Goal: Information Seeking & Learning: Compare options

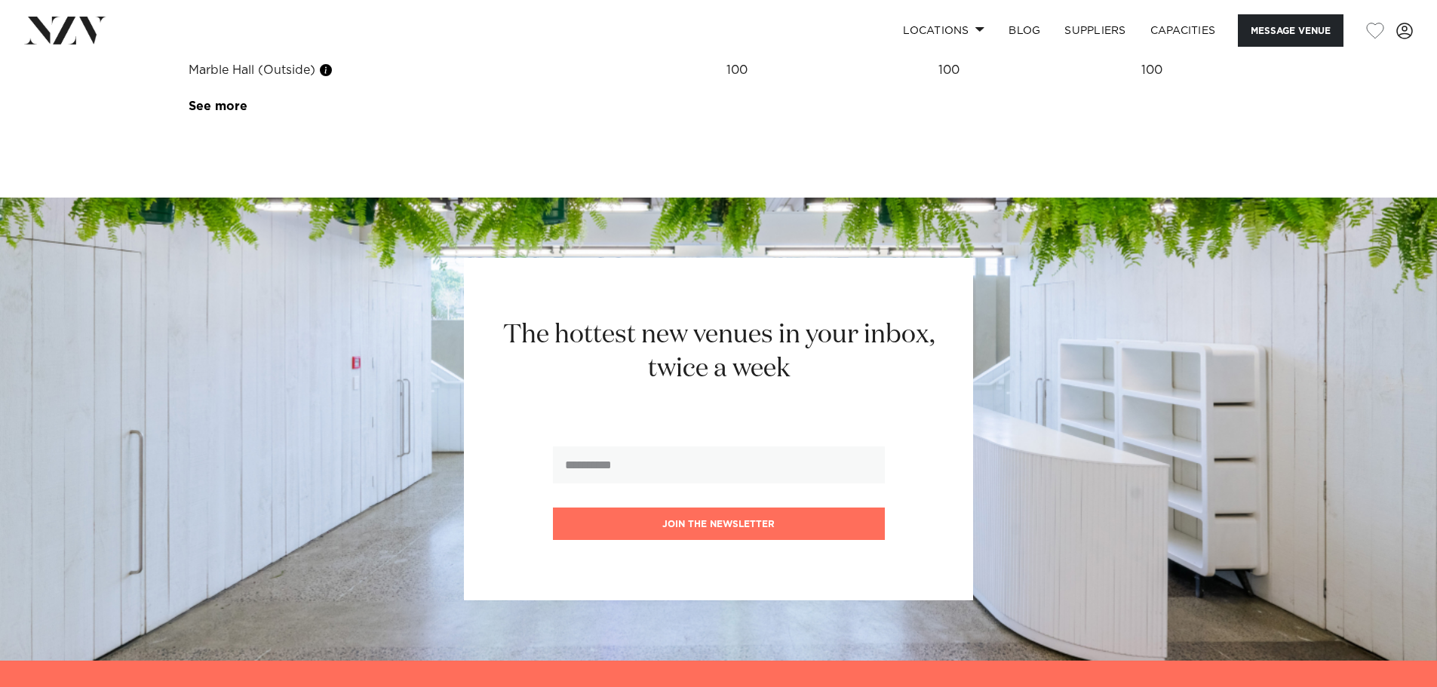
scroll to position [2276, 0]
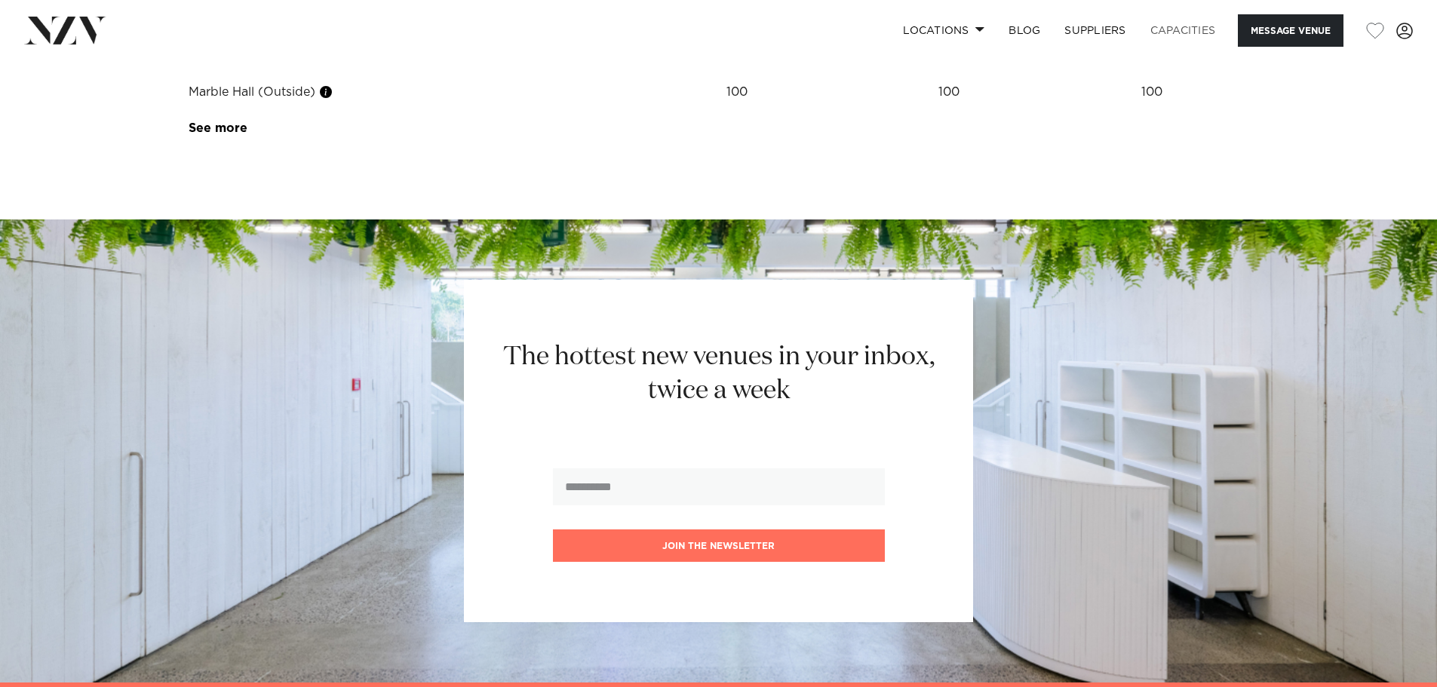
click at [1165, 30] on link "Capacities" at bounding box center [1183, 30] width 90 height 32
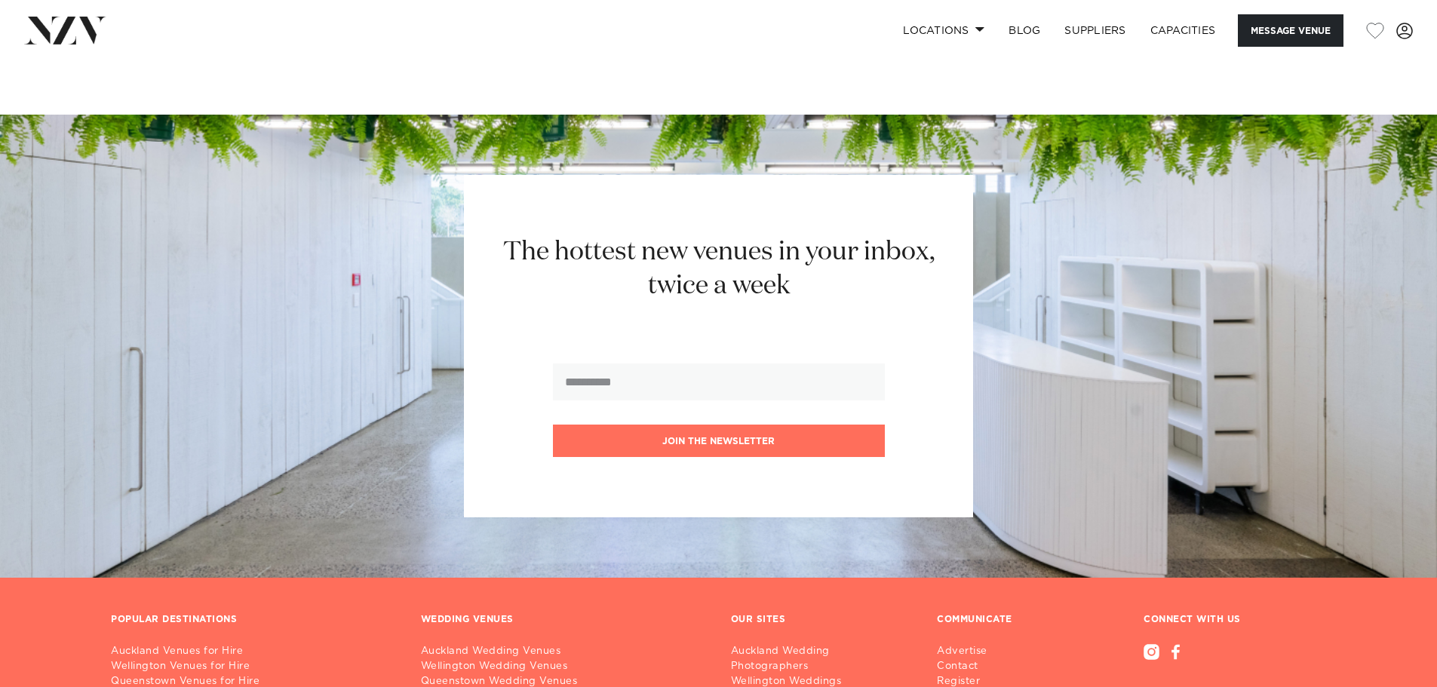
scroll to position [2271, 0]
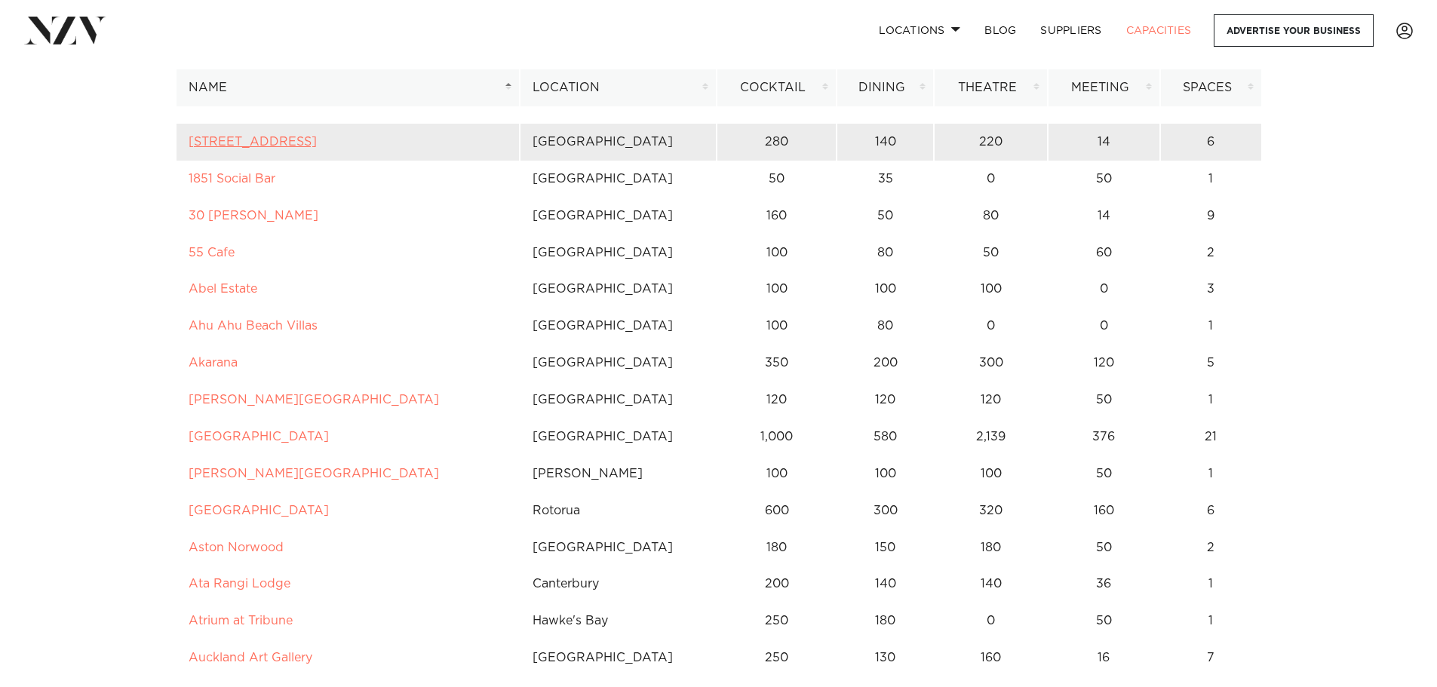
scroll to position [226, 0]
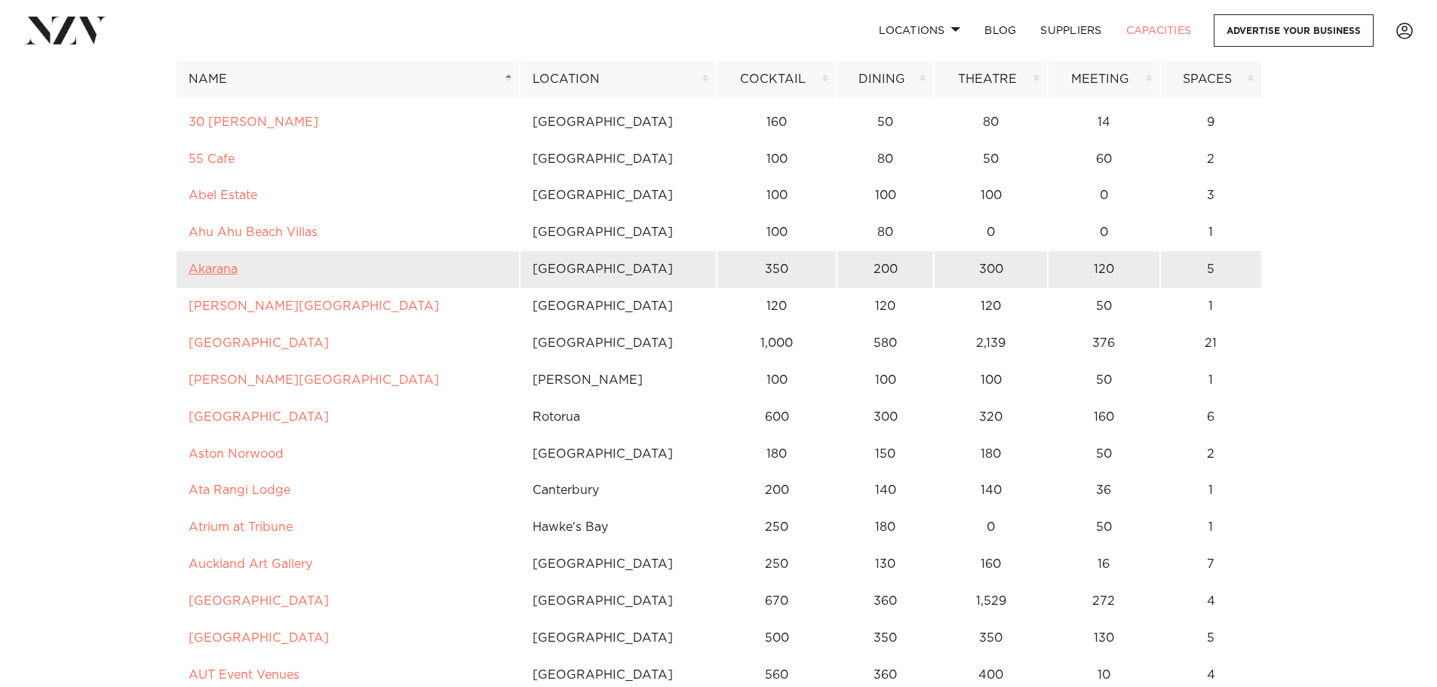
click at [220, 263] on link "Akarana" at bounding box center [213, 269] width 49 height 12
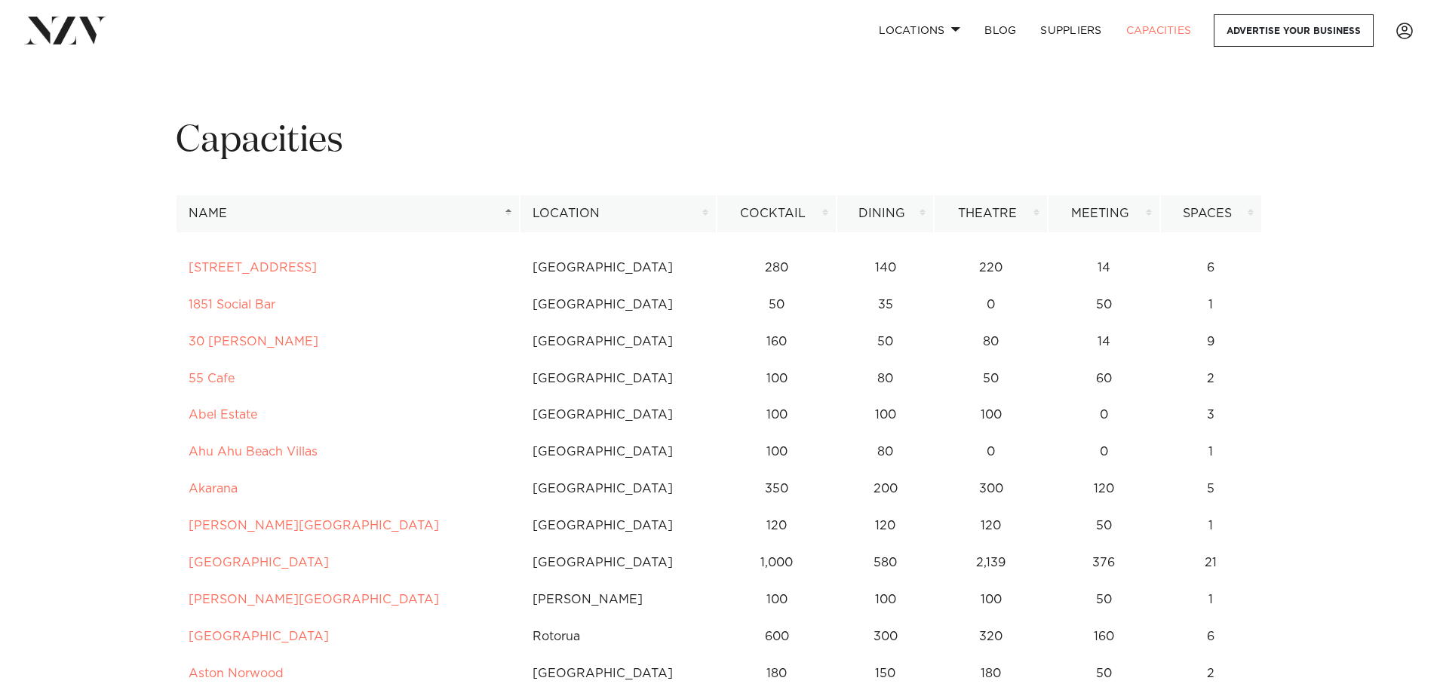
scroll to position [0, 0]
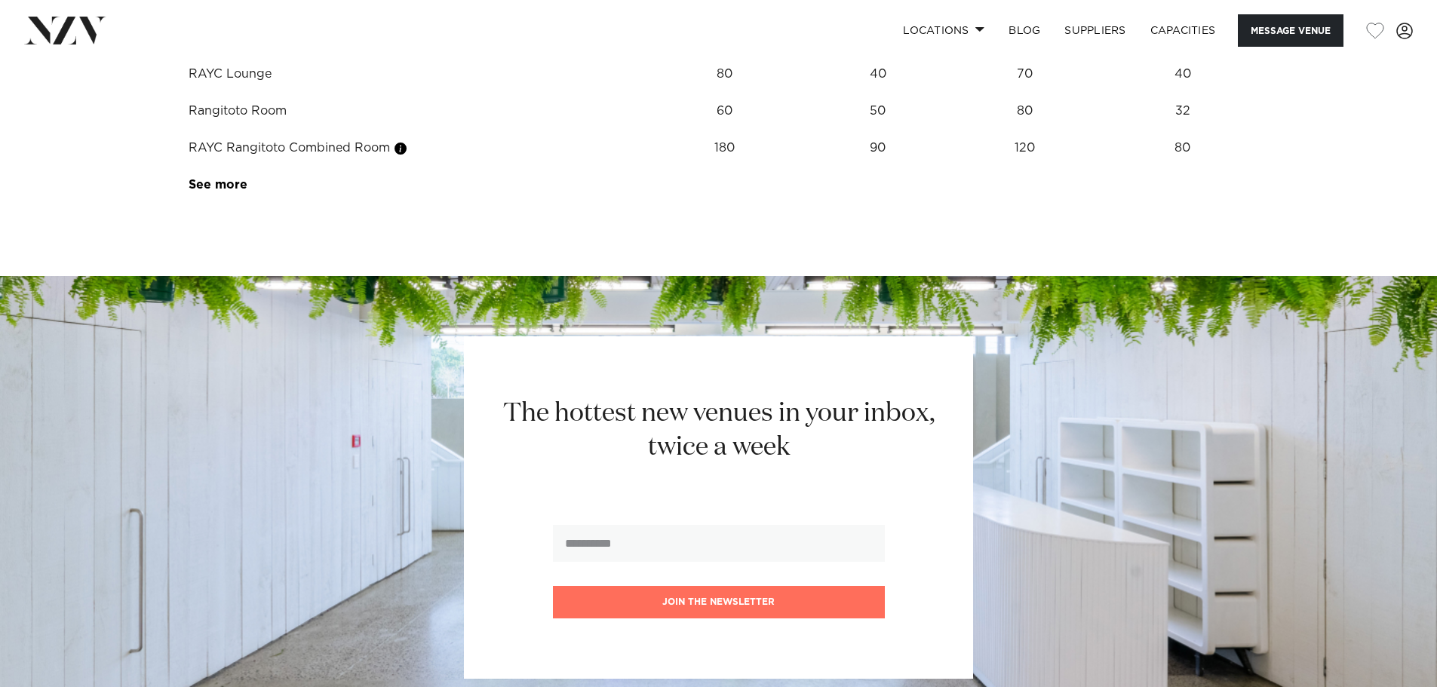
scroll to position [2715, 0]
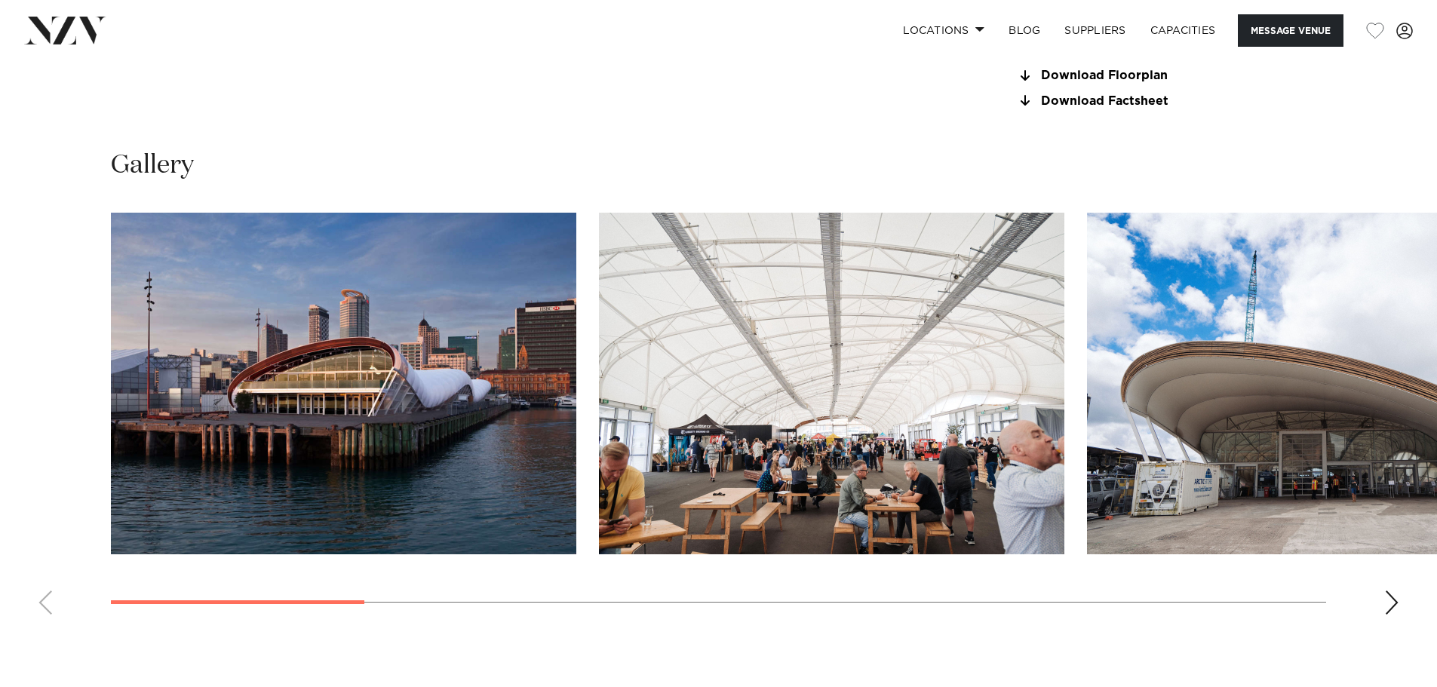
scroll to position [1508, 0]
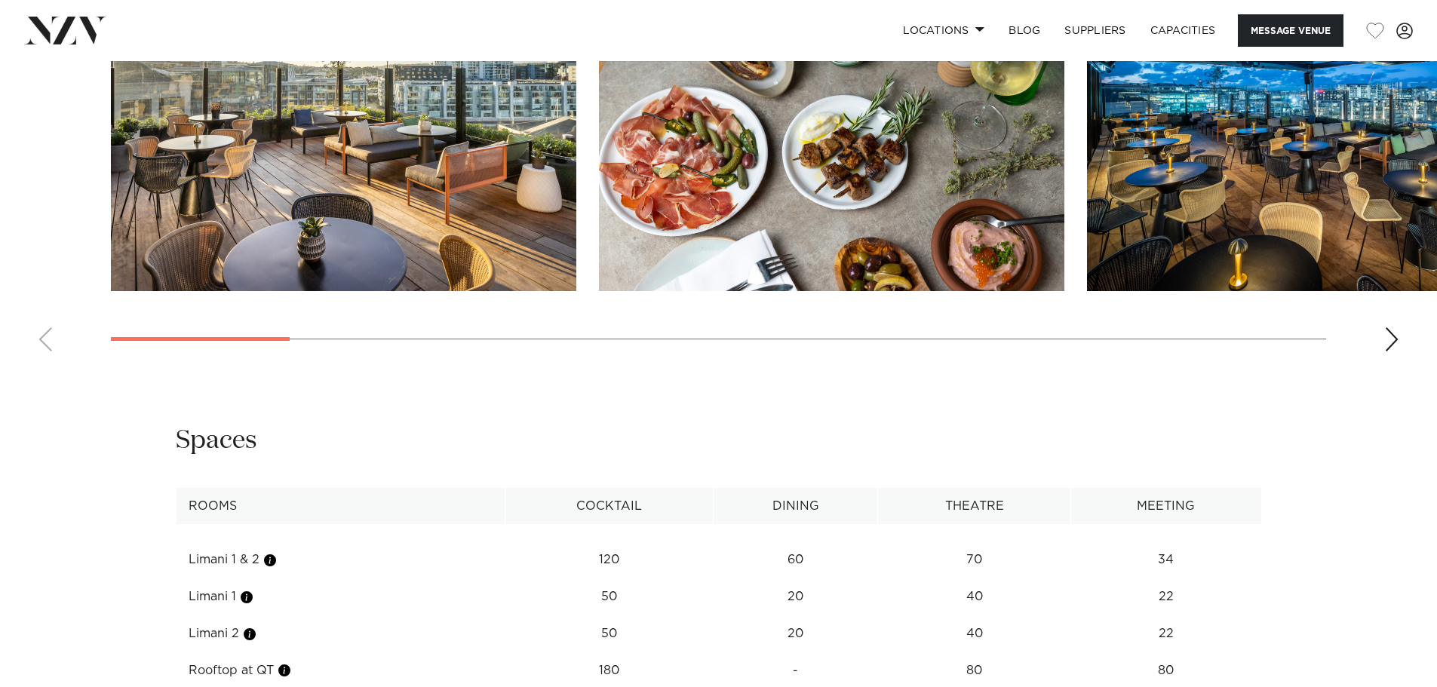
scroll to position [2112, 0]
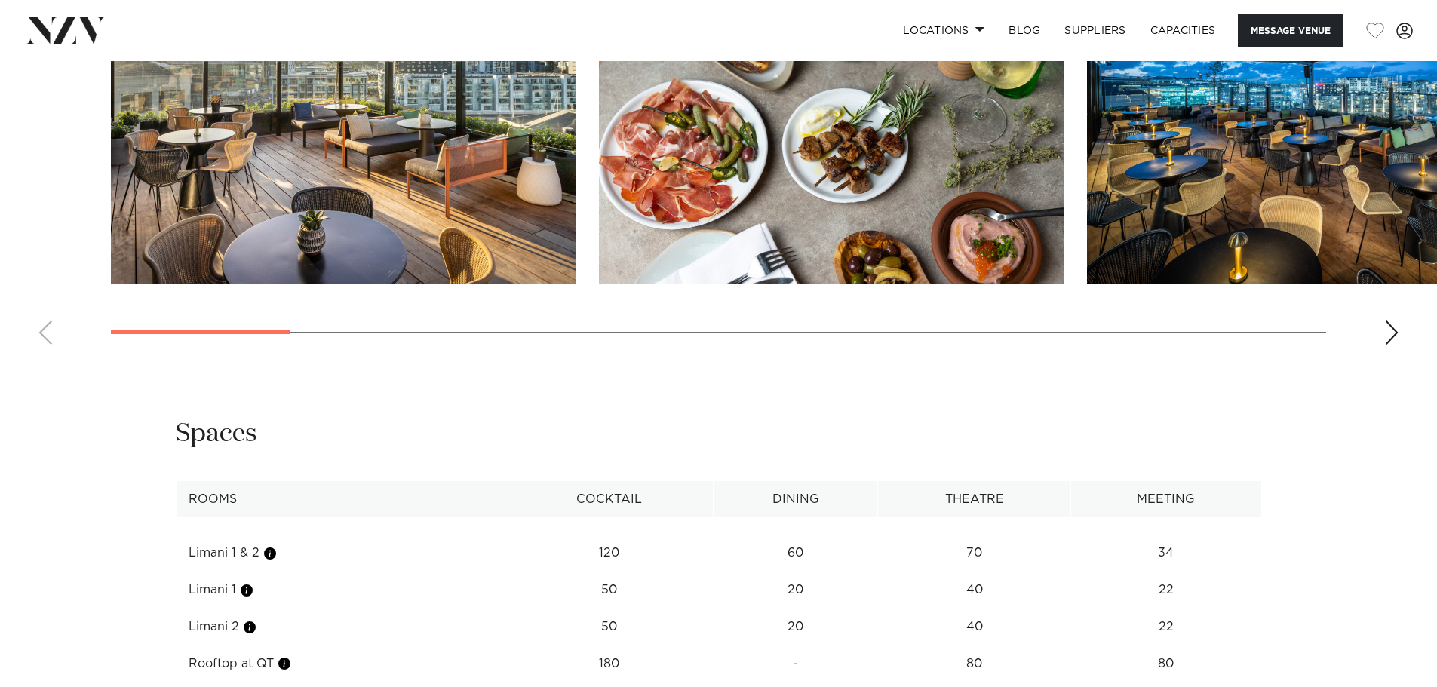
click at [1389, 321] on div "Next slide" at bounding box center [1391, 333] width 15 height 24
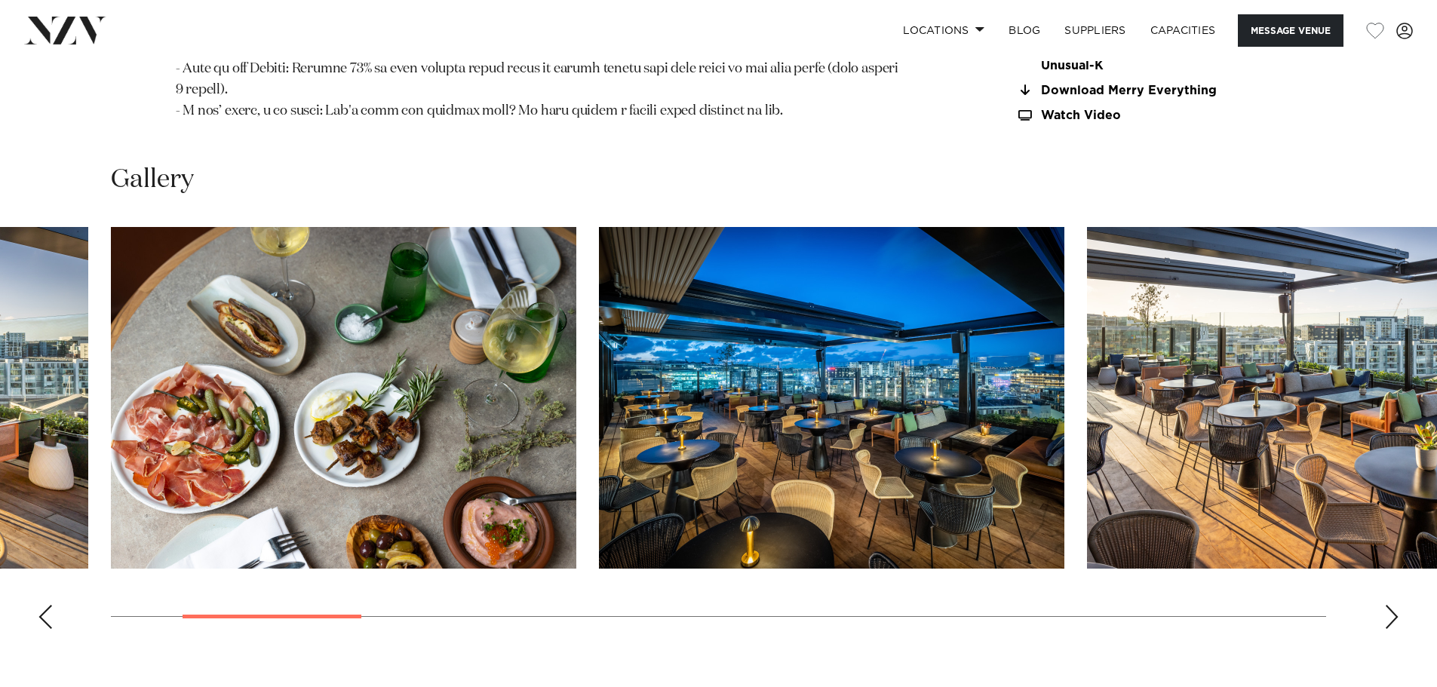
scroll to position [1810, 0]
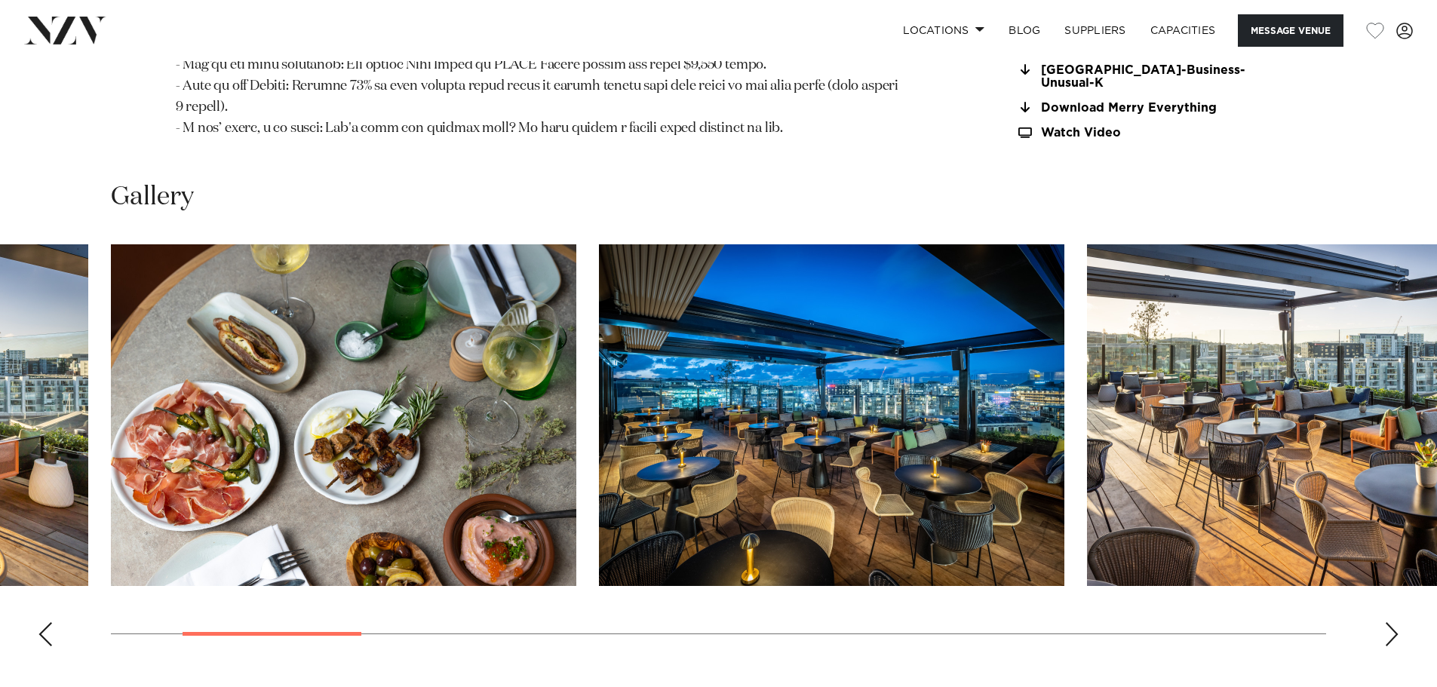
click at [1392, 622] on div "Next slide" at bounding box center [1391, 634] width 15 height 24
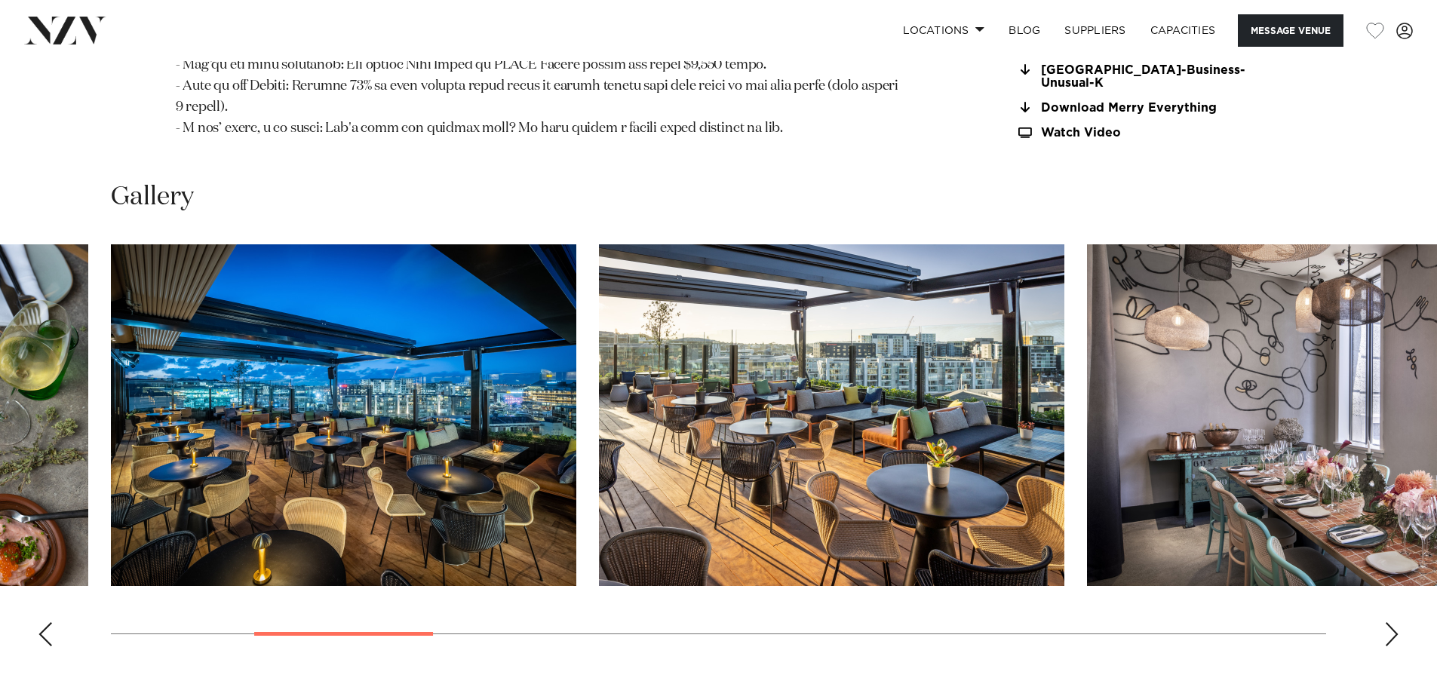
click at [1392, 622] on div "Next slide" at bounding box center [1391, 634] width 15 height 24
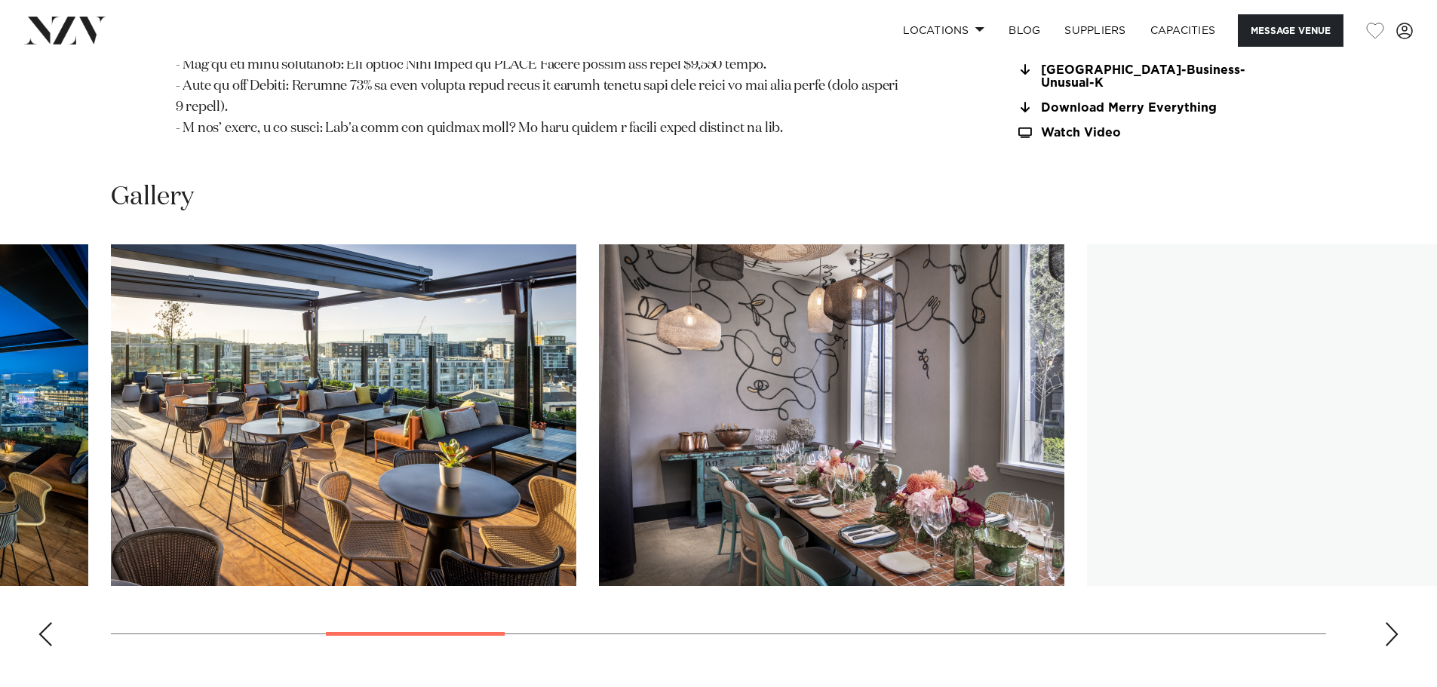
click at [1392, 622] on div "Next slide" at bounding box center [1391, 634] width 15 height 24
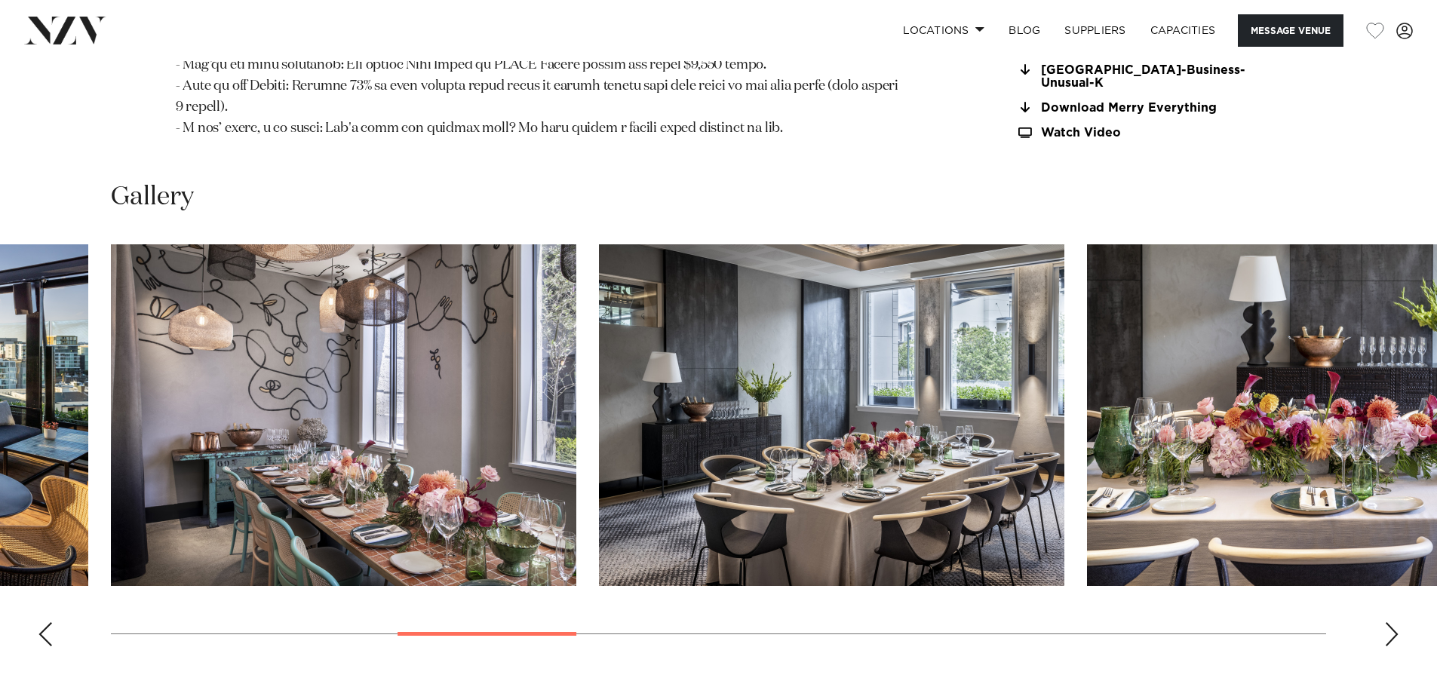
click at [1392, 622] on div "Next slide" at bounding box center [1391, 634] width 15 height 24
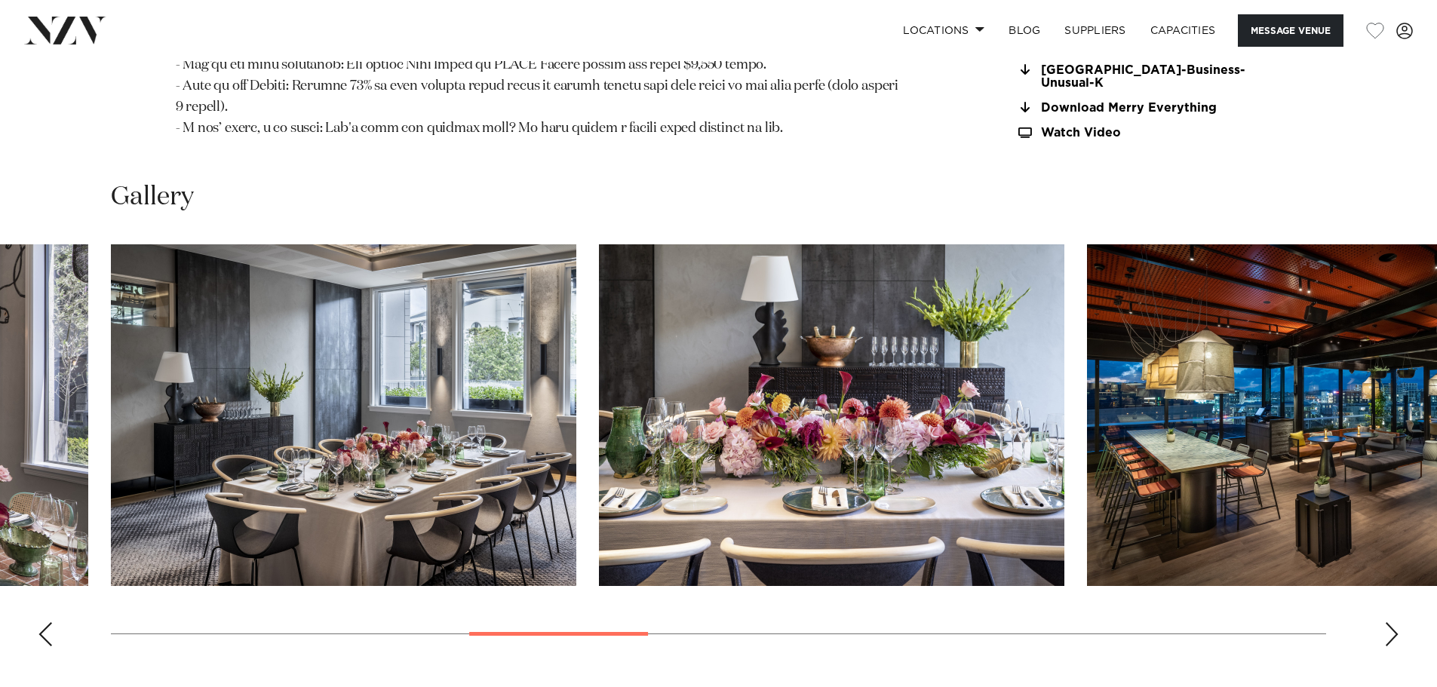
click at [1392, 622] on div "Next slide" at bounding box center [1391, 634] width 15 height 24
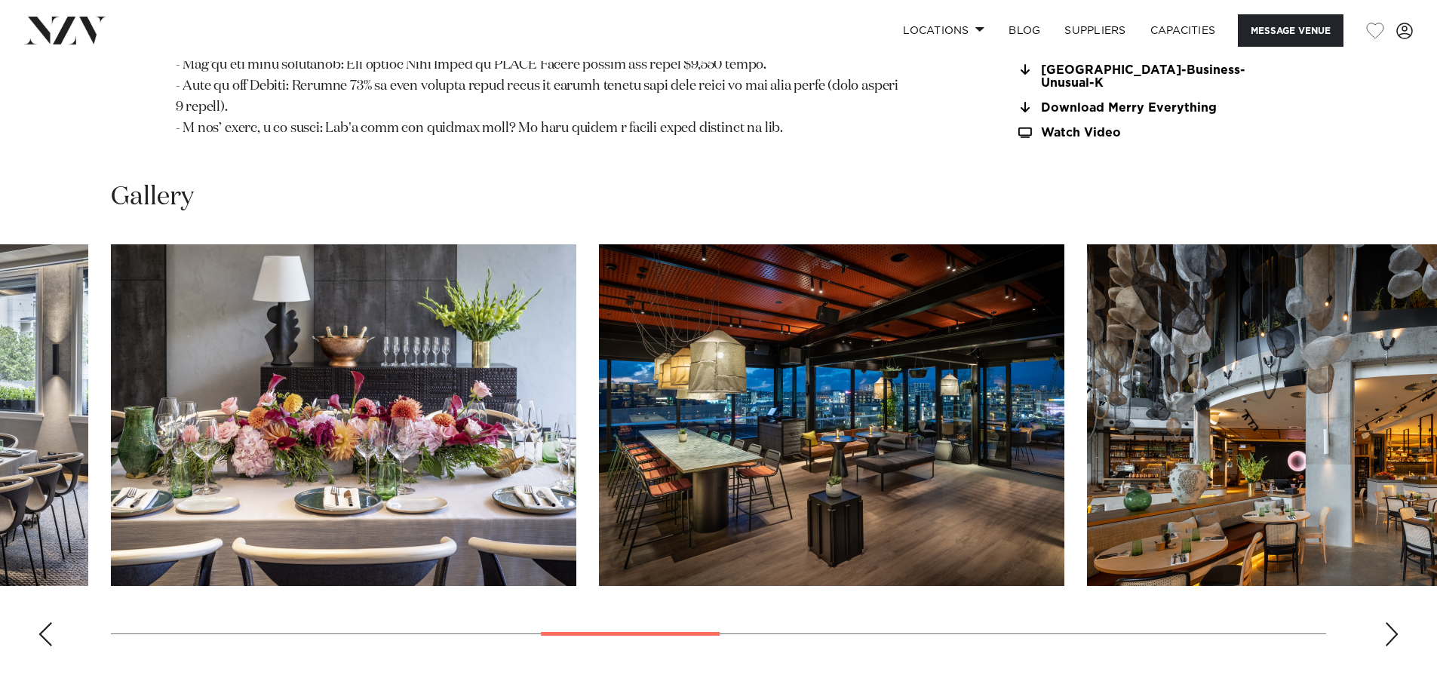
click at [1392, 622] on div "Next slide" at bounding box center [1391, 634] width 15 height 24
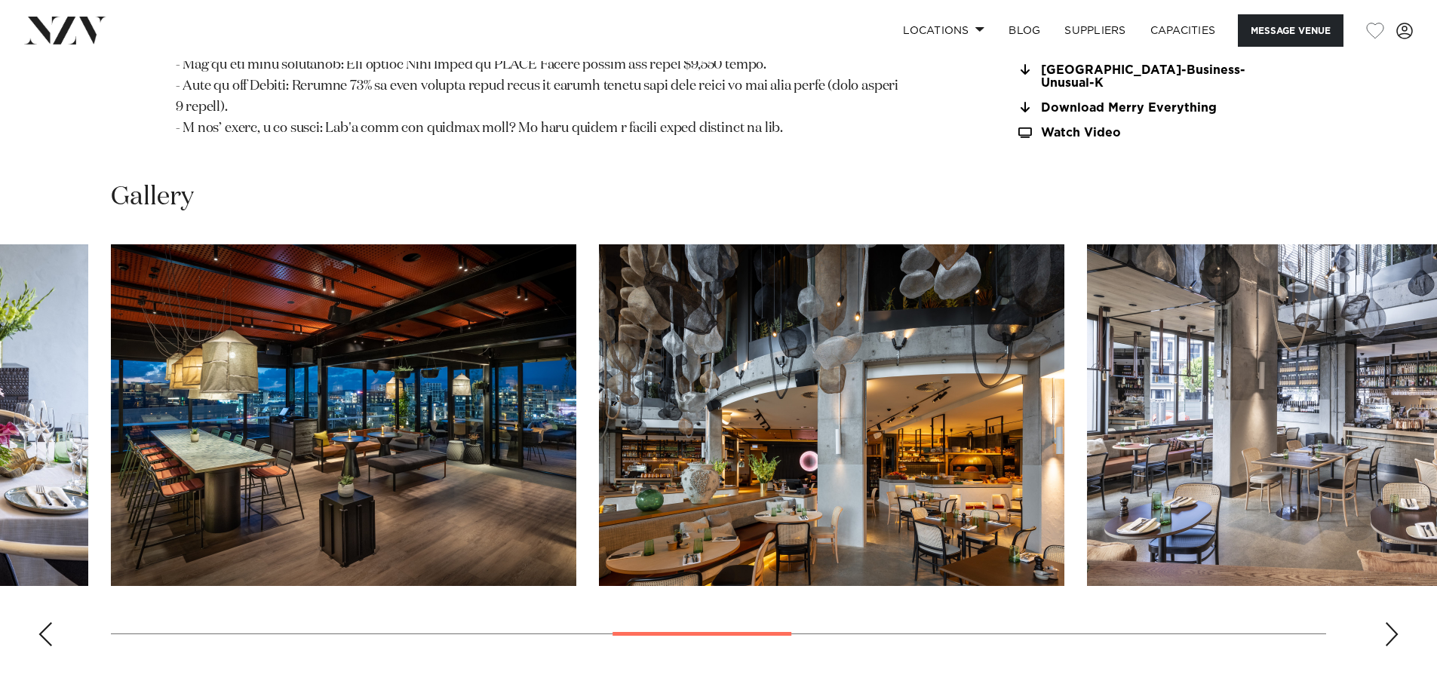
click at [1392, 622] on div "Next slide" at bounding box center [1391, 634] width 15 height 24
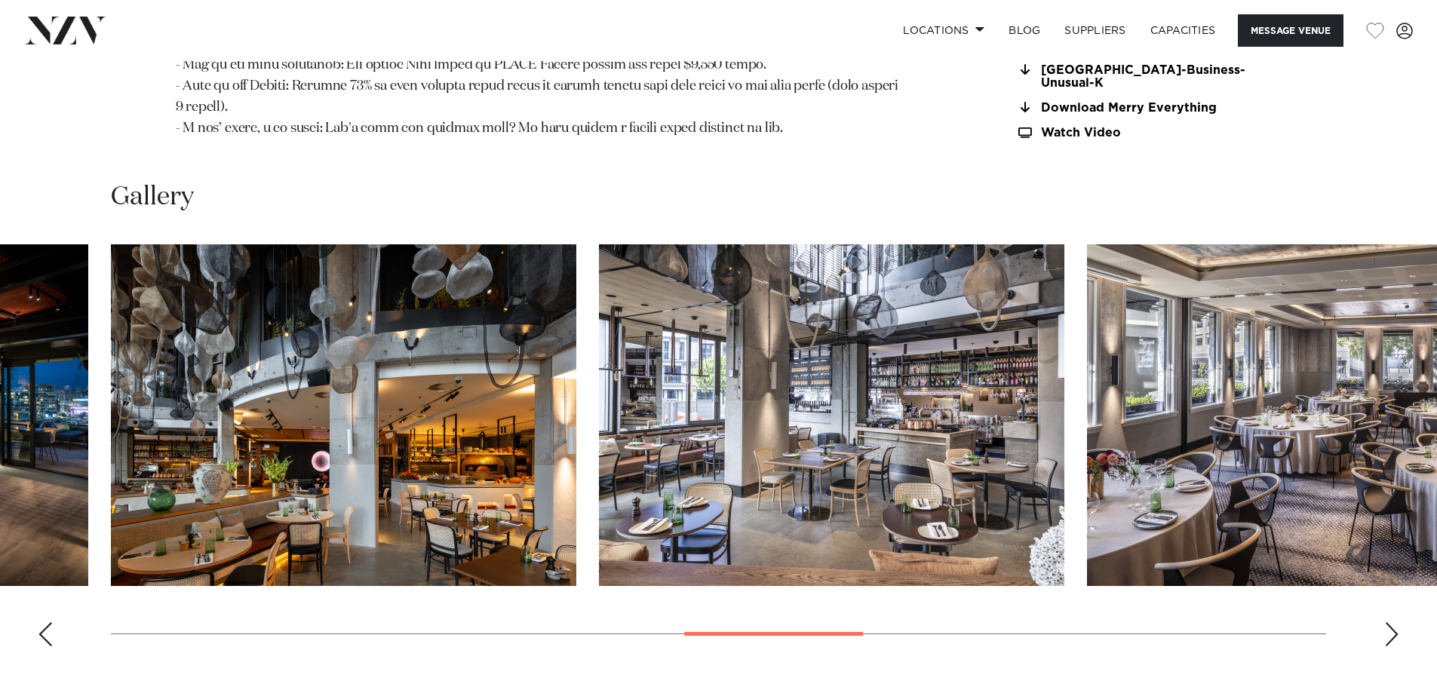
click at [1392, 622] on div "Next slide" at bounding box center [1391, 634] width 15 height 24
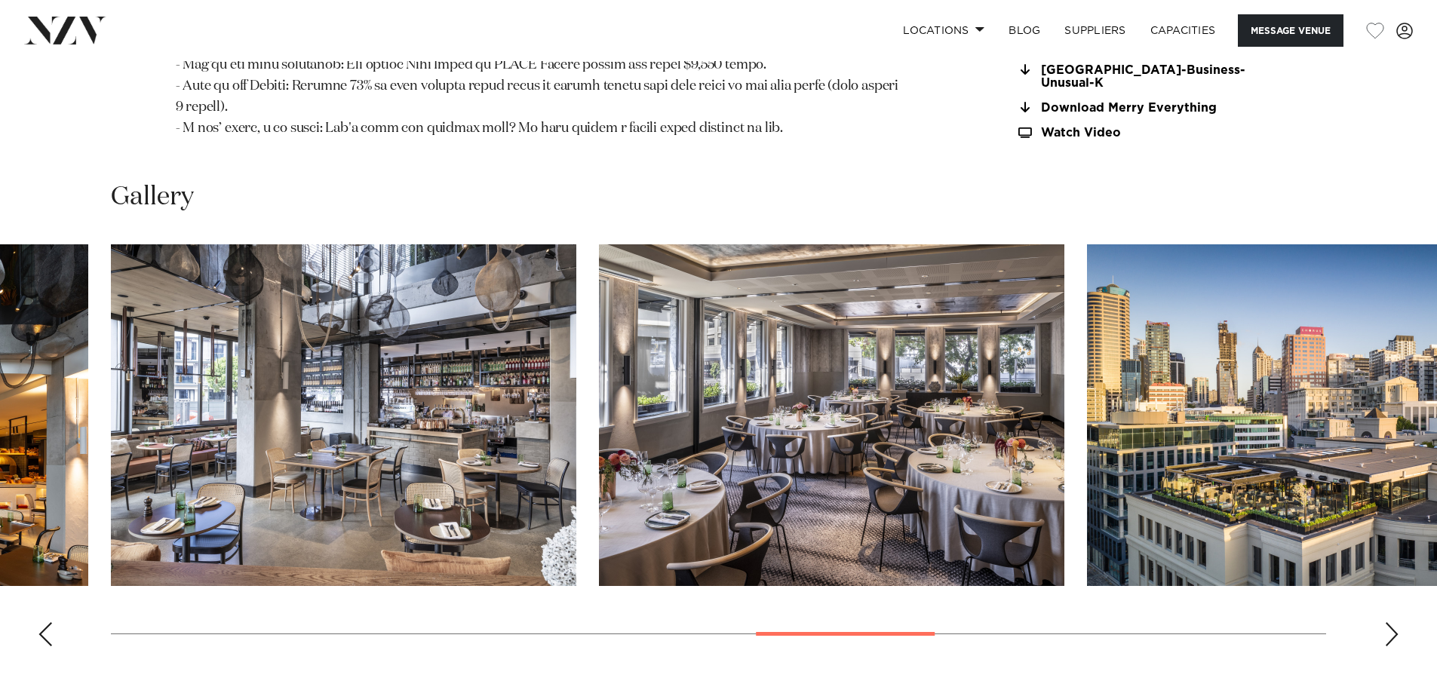
click at [1392, 622] on div "Next slide" at bounding box center [1391, 634] width 15 height 24
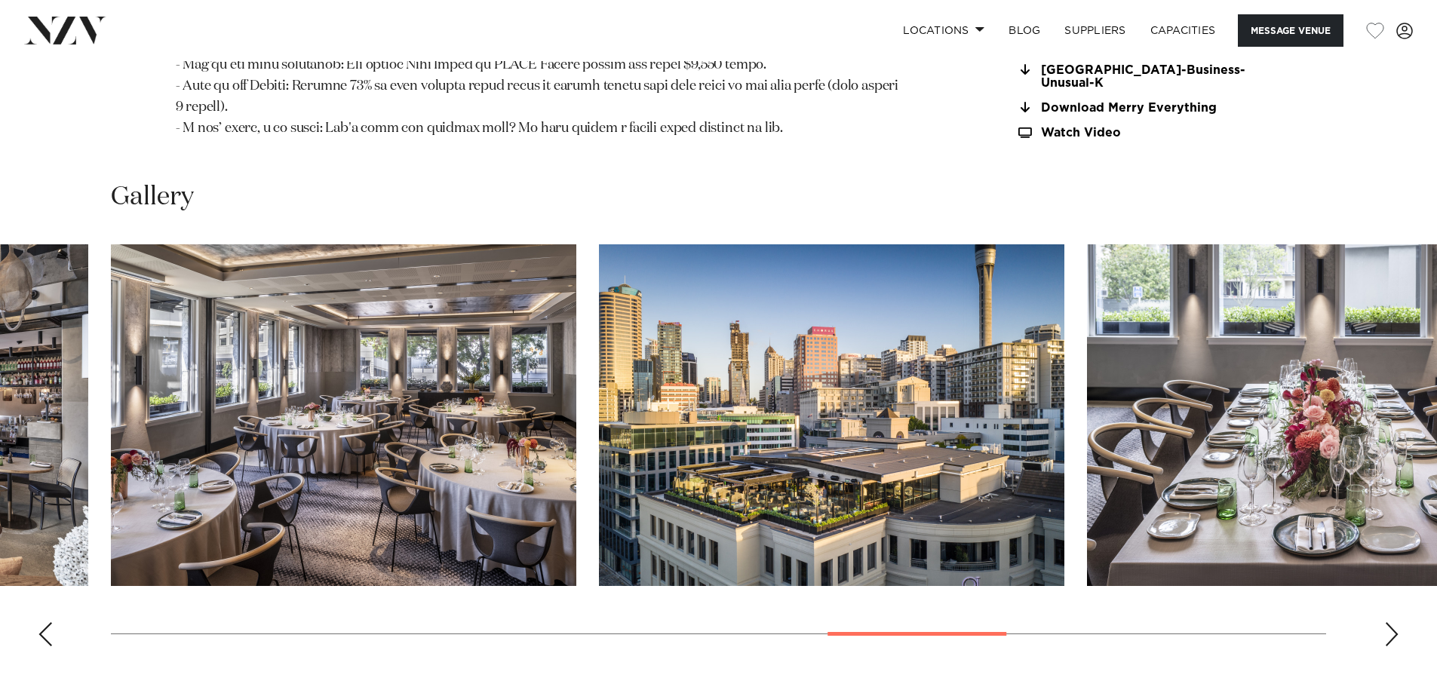
click at [1392, 622] on div "Next slide" at bounding box center [1391, 634] width 15 height 24
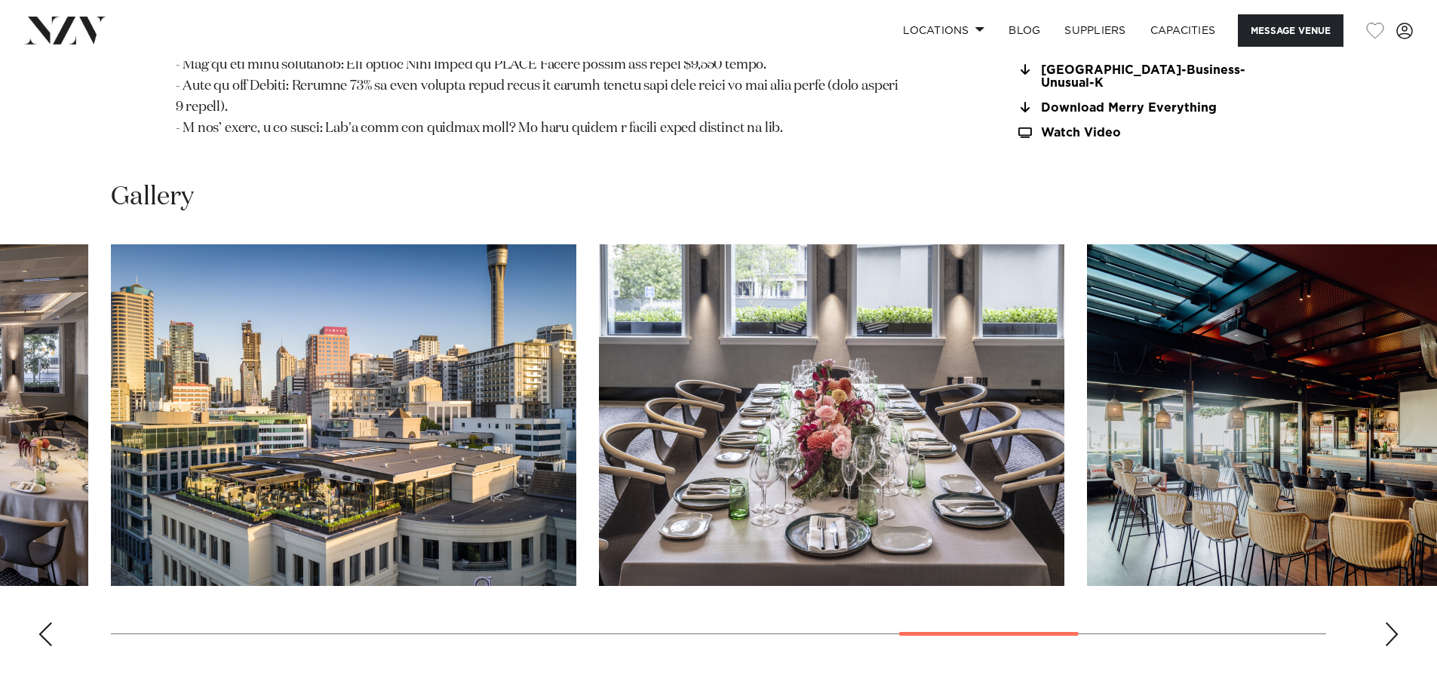
click at [1392, 622] on div "Next slide" at bounding box center [1391, 634] width 15 height 24
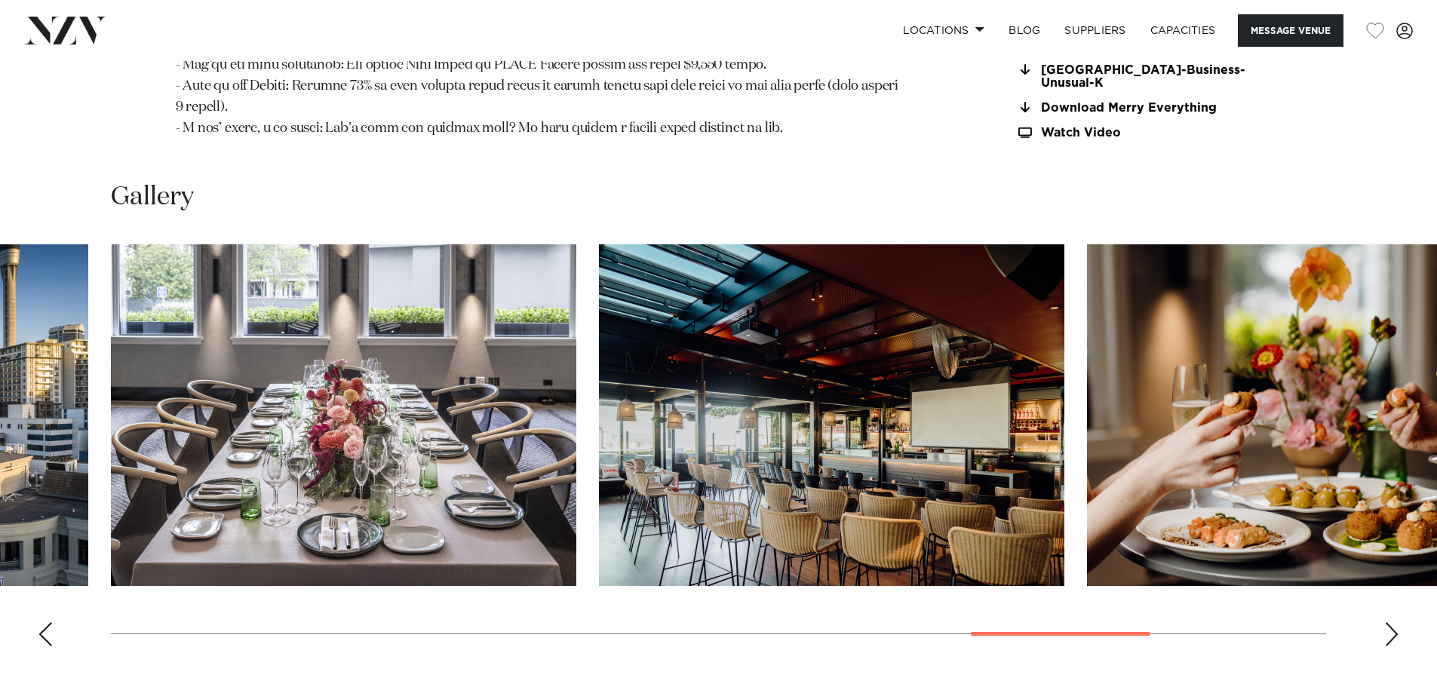
click at [1392, 622] on div "Next slide" at bounding box center [1391, 634] width 15 height 24
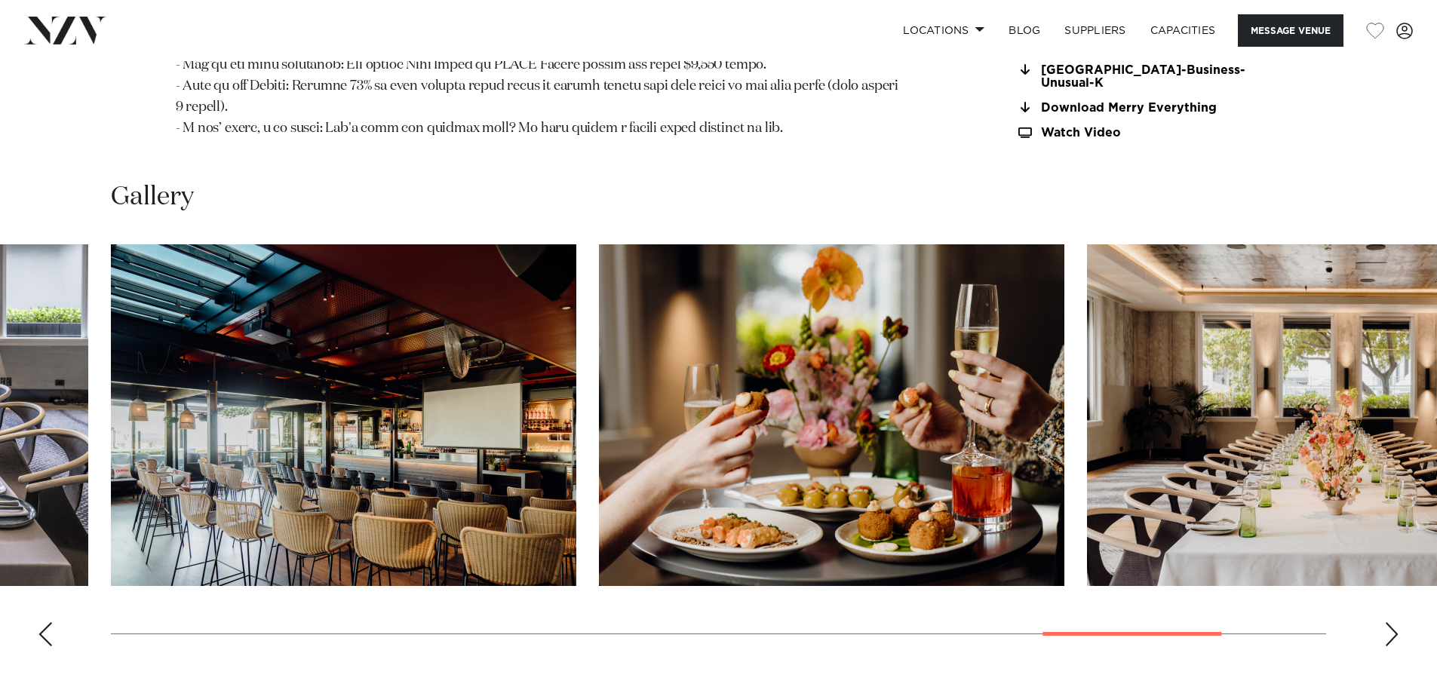
click at [1392, 622] on div "Next slide" at bounding box center [1391, 634] width 15 height 24
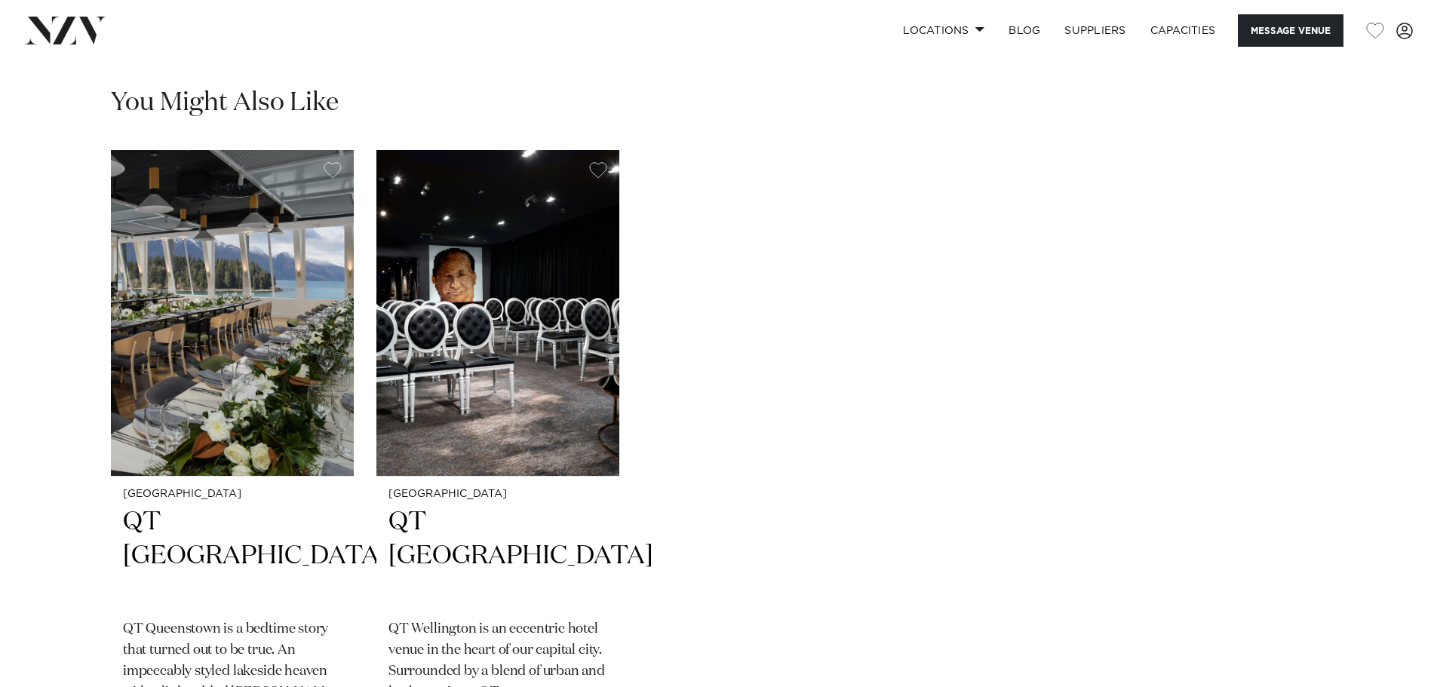
scroll to position [4148, 0]
